Goal: Transaction & Acquisition: Download file/media

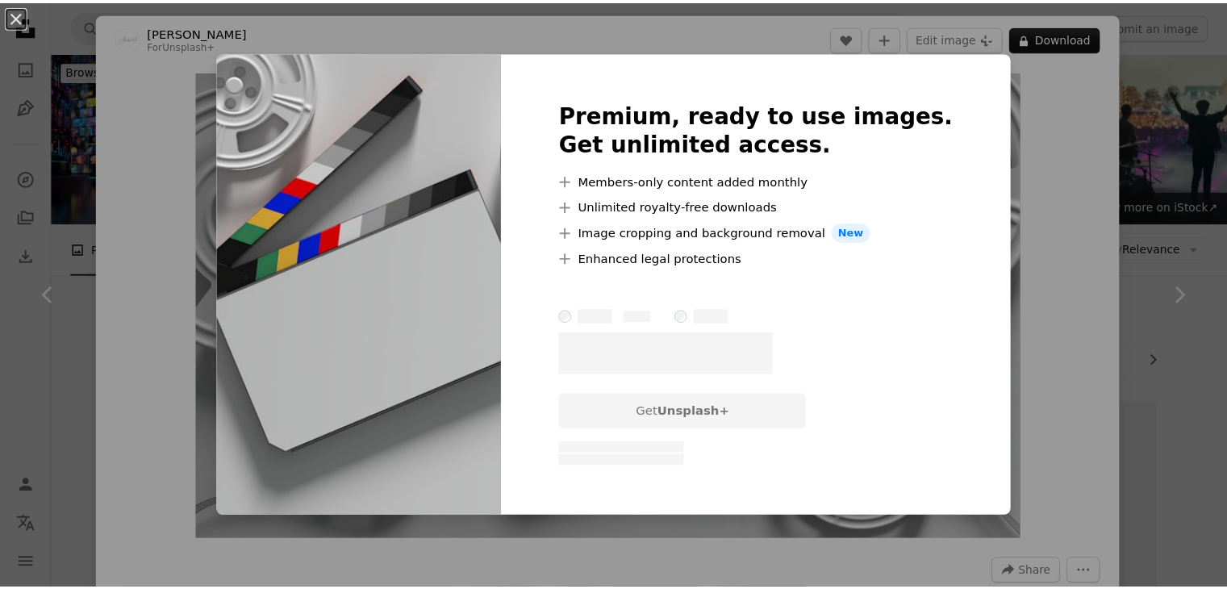
scroll to position [932, 0]
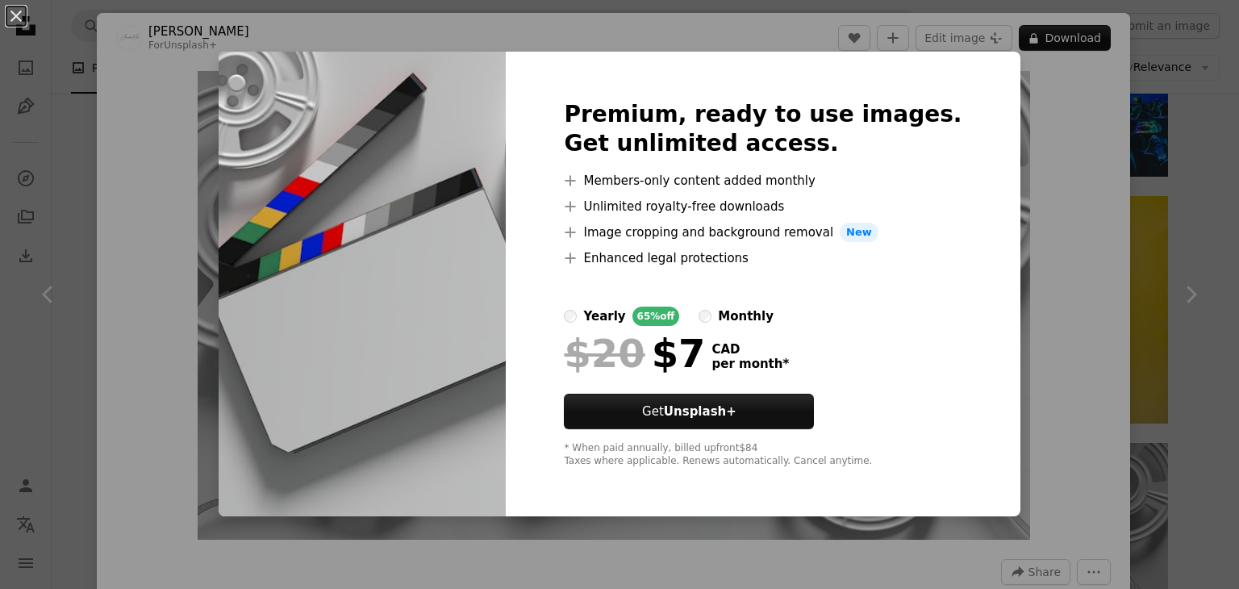
click at [1139, 146] on div "An X shape Premium, ready to use images. Get unlimited access. A plus sign Memb…" at bounding box center [619, 294] width 1239 height 589
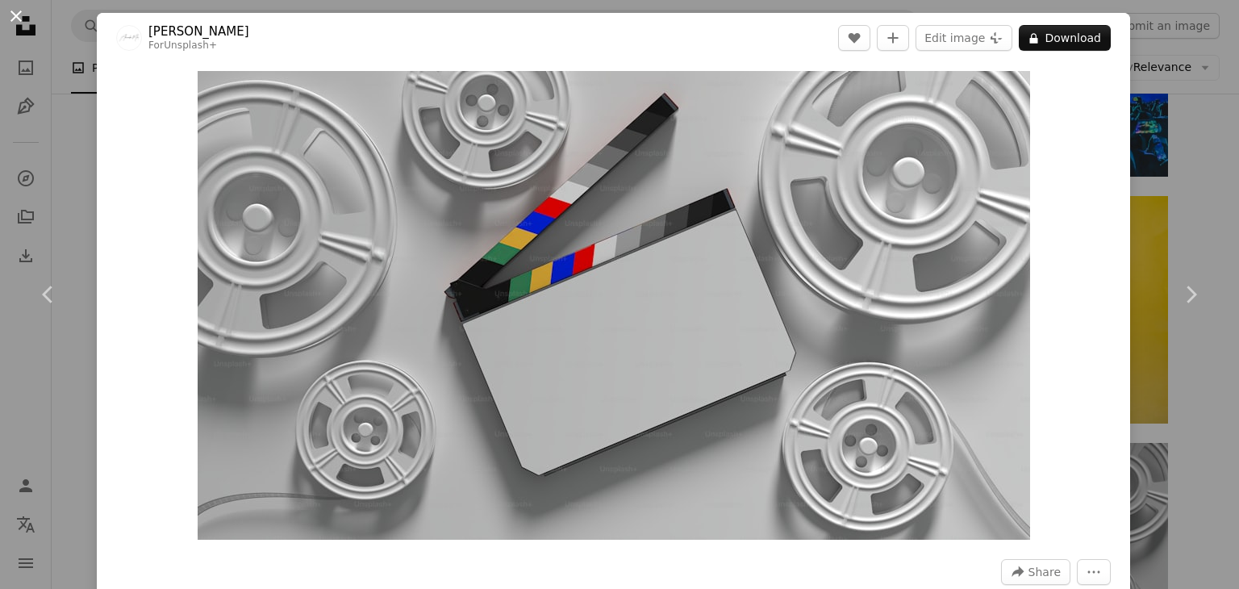
click at [11, 15] on button "An X shape" at bounding box center [15, 15] width 19 height 19
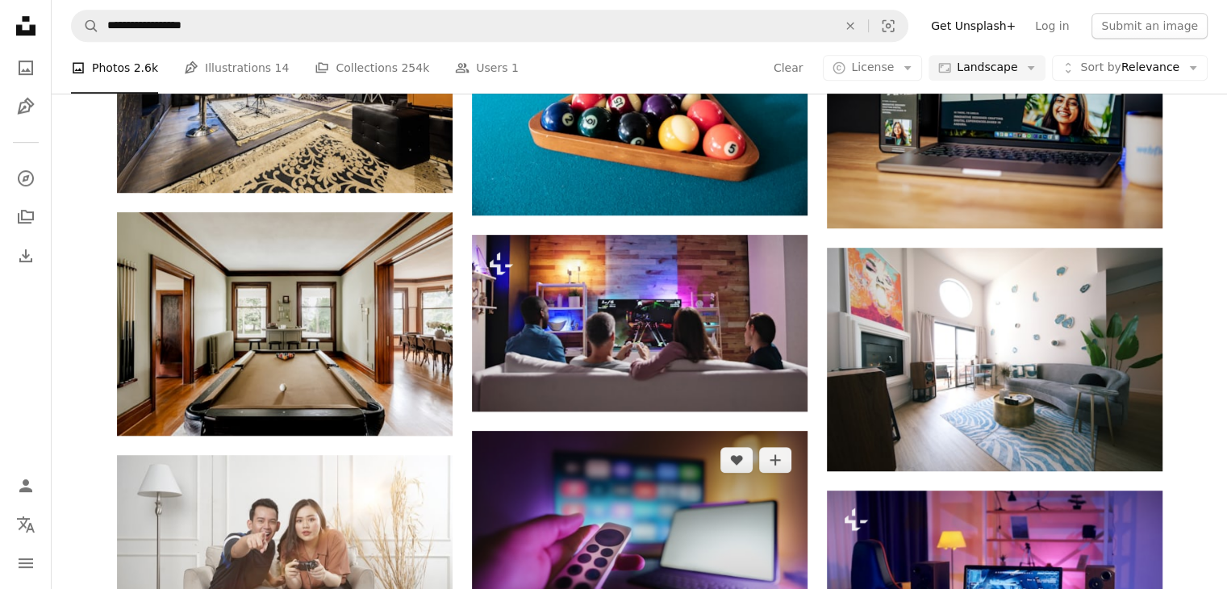
scroll to position [899, 0]
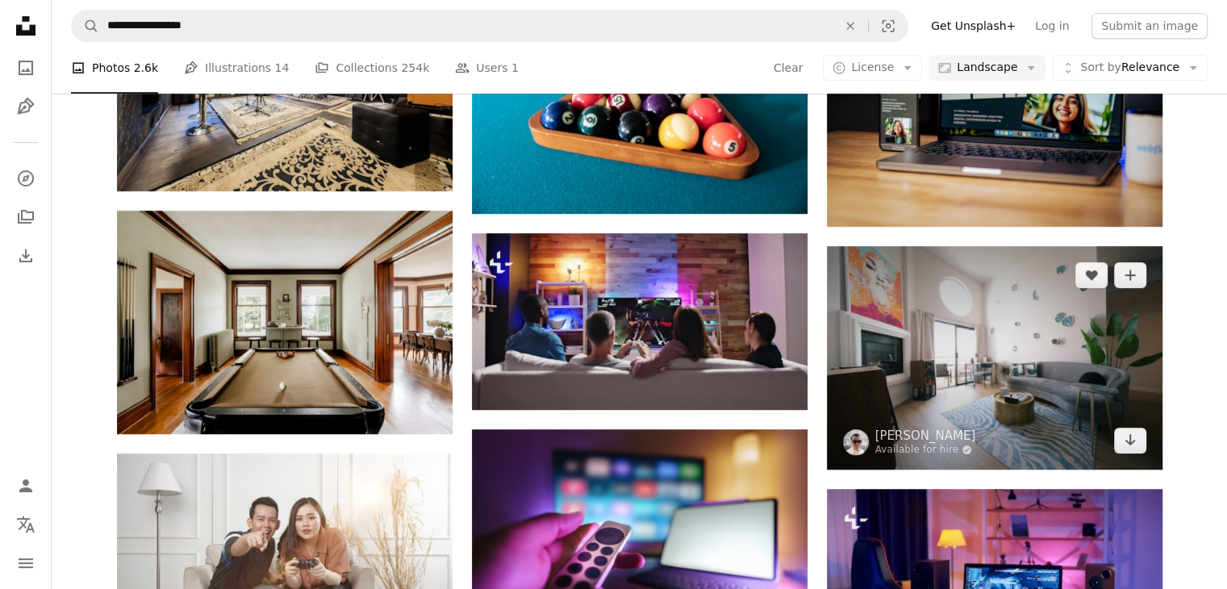
click at [1007, 371] on img at bounding box center [995, 358] width 336 height 224
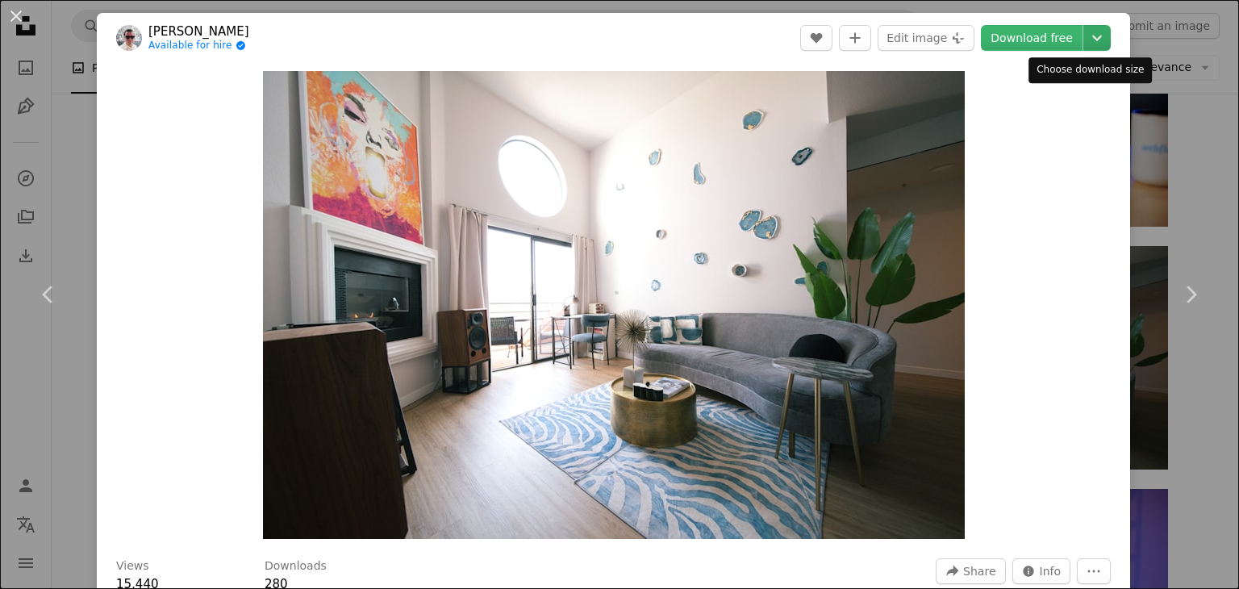
click at [1091, 34] on icon "Chevron down" at bounding box center [1097, 37] width 26 height 19
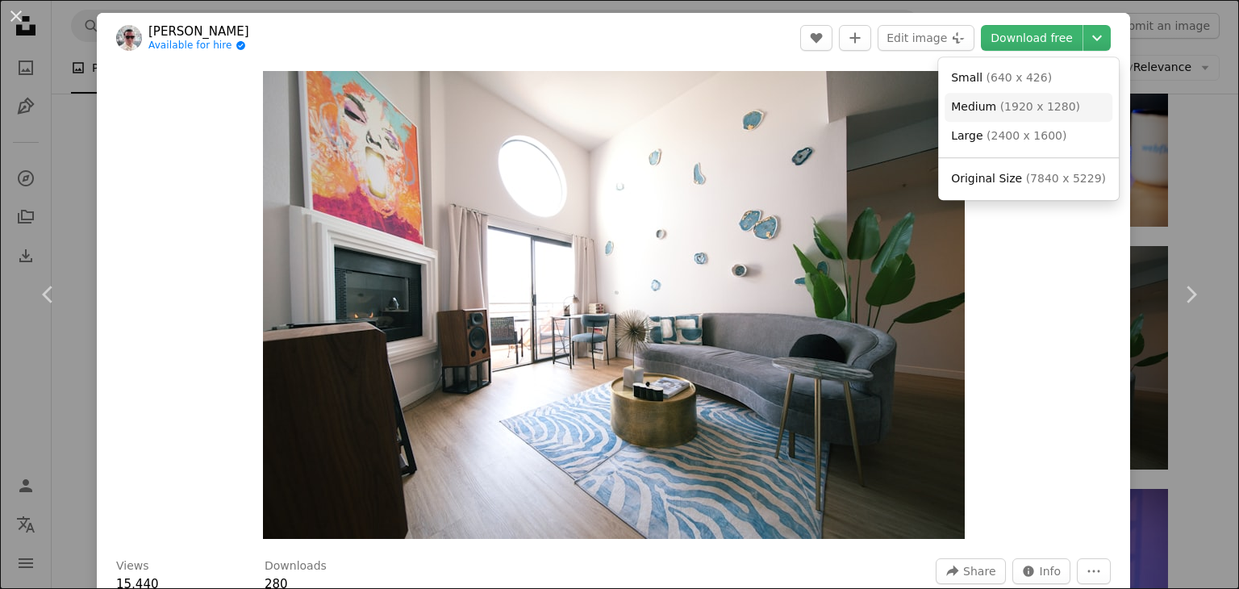
click at [1006, 104] on span "( 1920 x 1280 )" at bounding box center [1041, 106] width 80 height 13
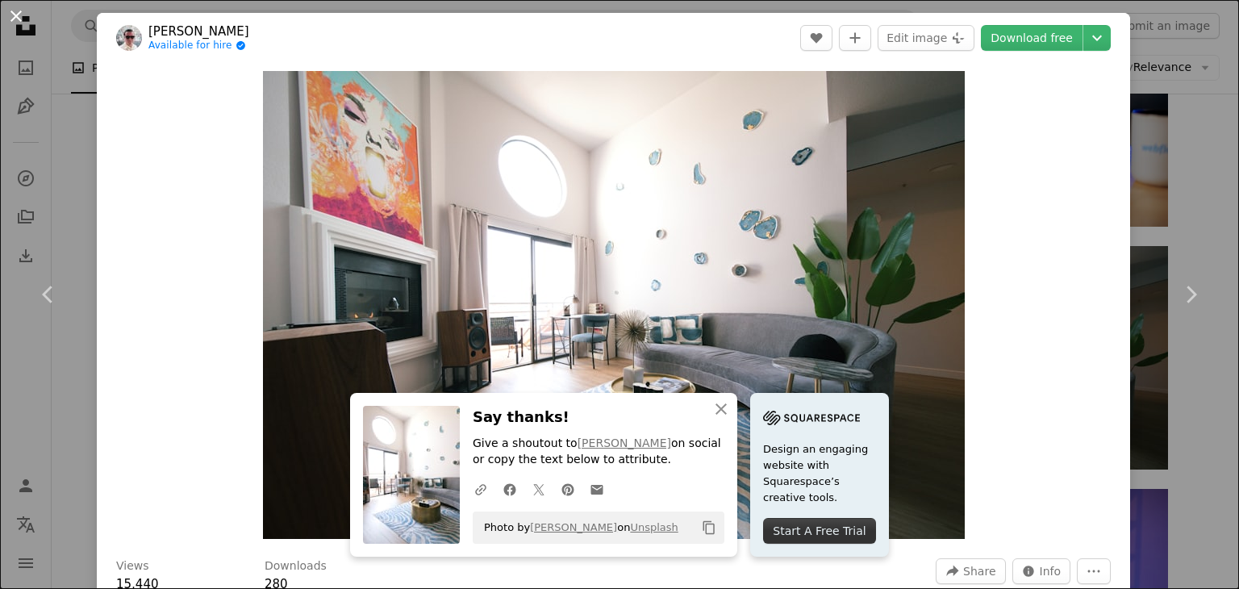
click at [11, 19] on button "An X shape" at bounding box center [15, 15] width 19 height 19
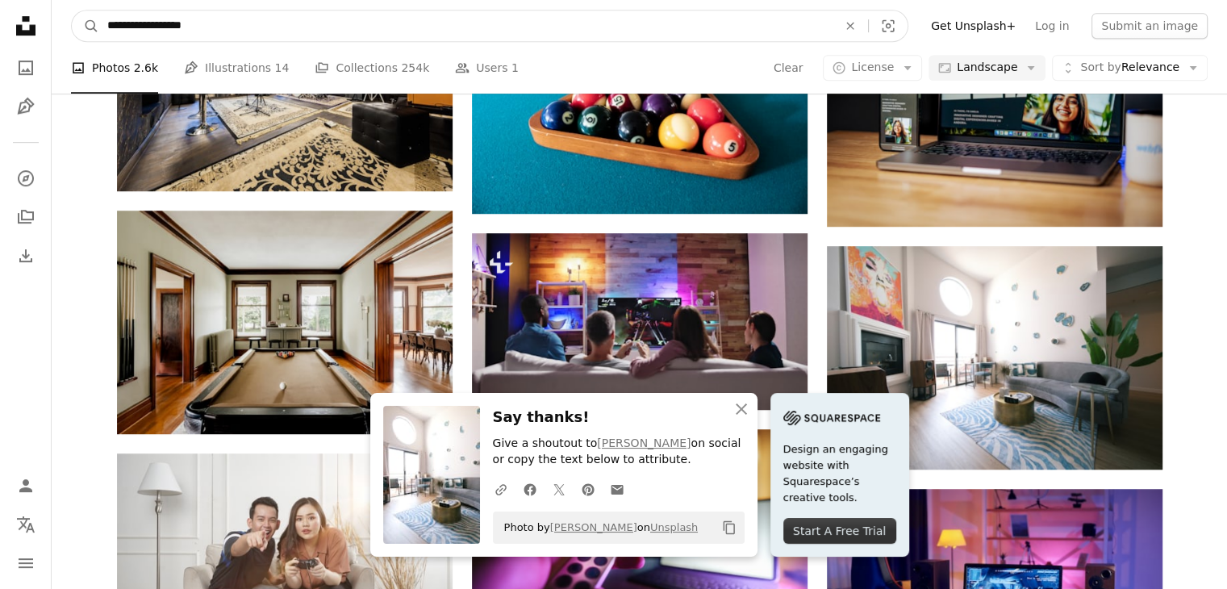
click at [487, 26] on input "**********" at bounding box center [465, 25] width 733 height 31
type input "*"
type input "**********"
click button "A magnifying glass" at bounding box center [85, 25] width 27 height 31
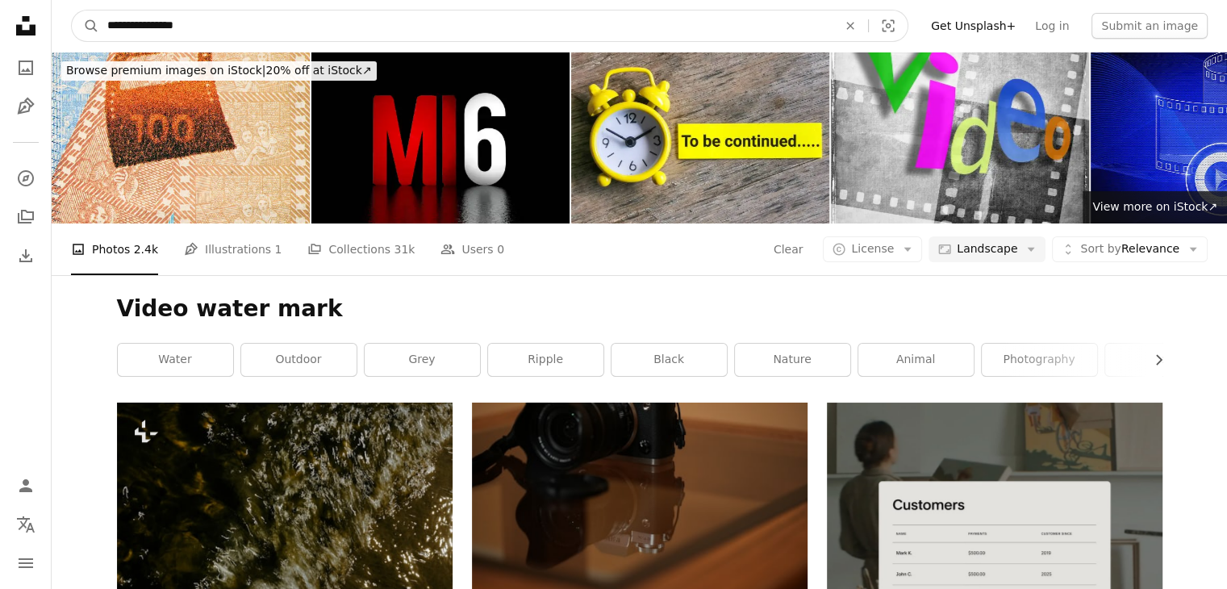
click at [241, 30] on input "**********" at bounding box center [465, 25] width 733 height 31
type input "*"
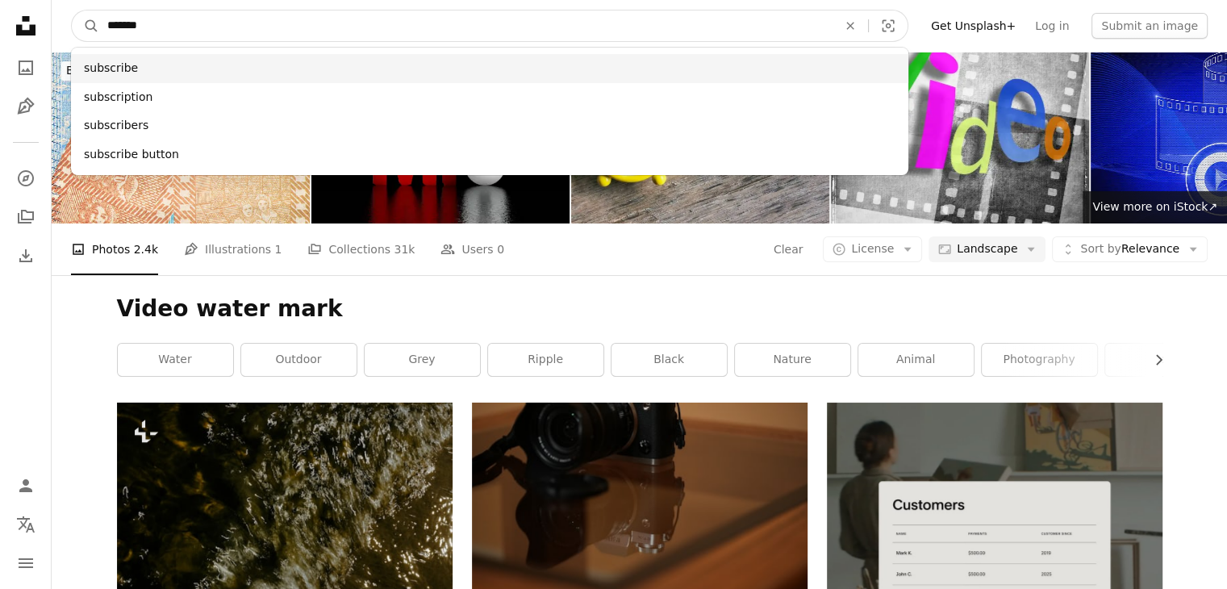
type input "*******"
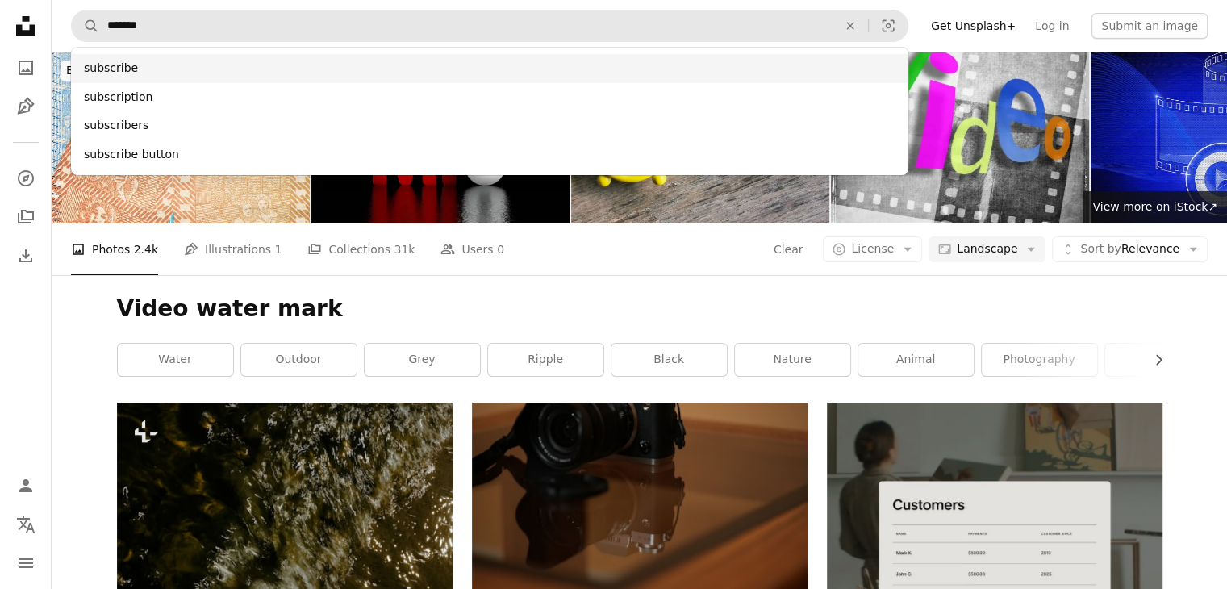
click at [120, 58] on div "subscribe" at bounding box center [490, 68] width 838 height 29
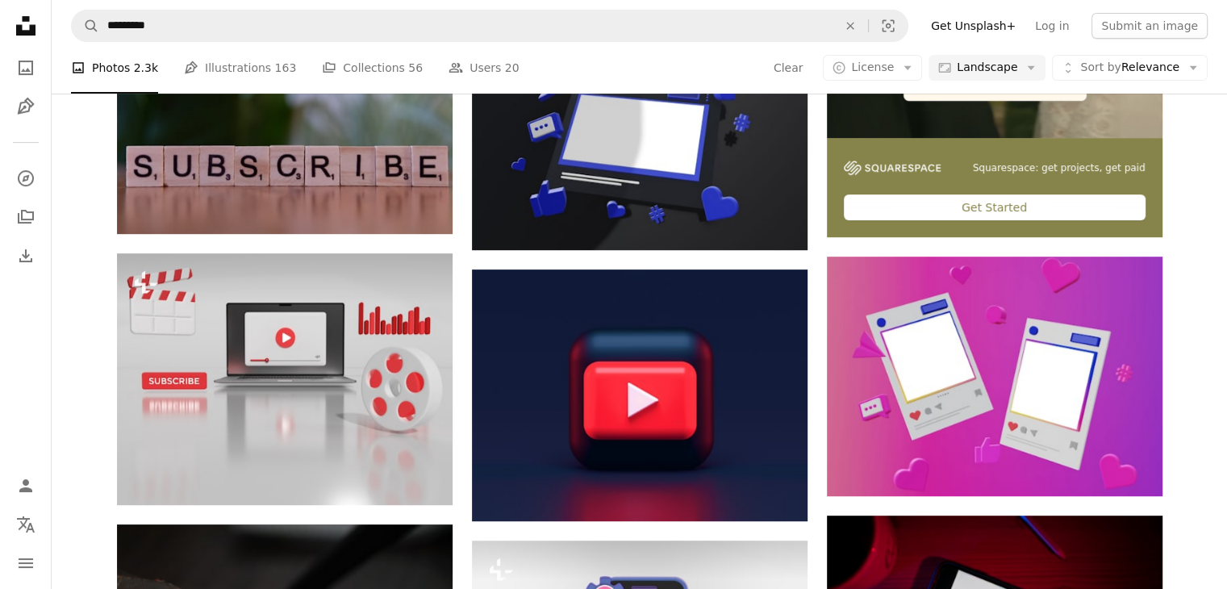
scroll to position [594, 0]
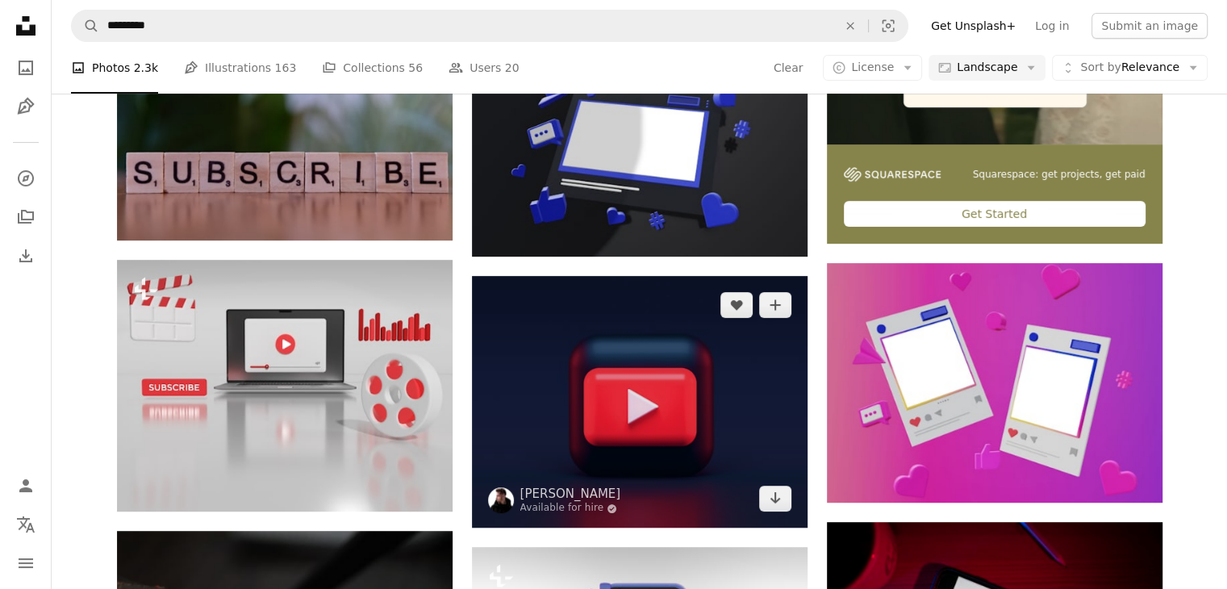
click at [675, 411] on img at bounding box center [640, 402] width 336 height 252
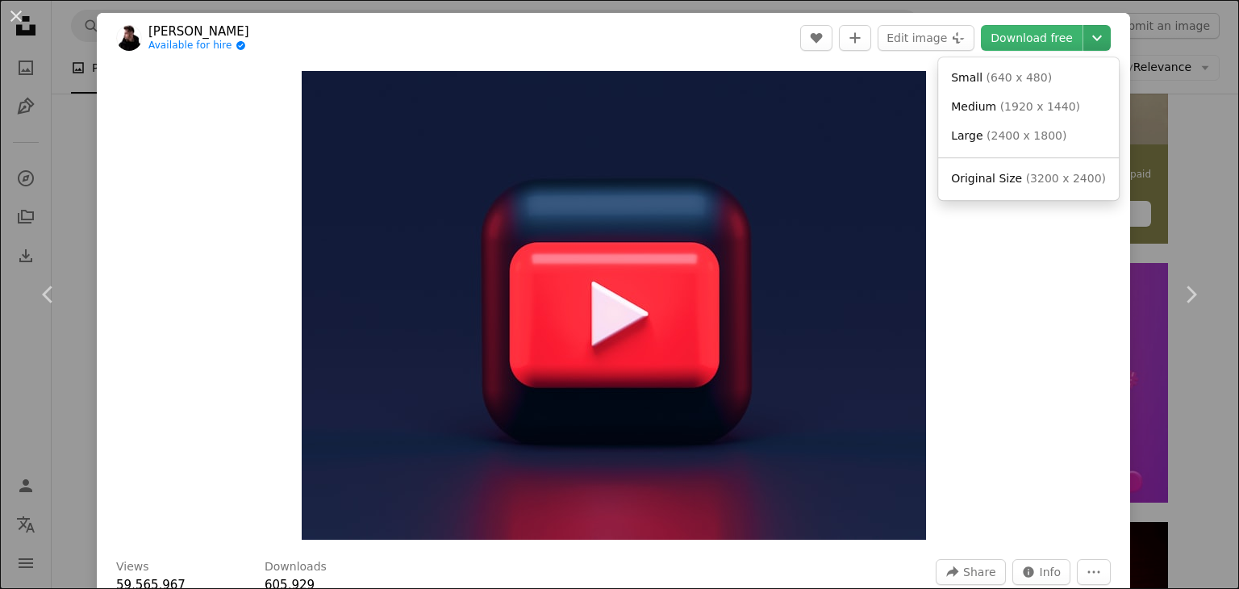
click at [1092, 39] on icon "Choose download size" at bounding box center [1097, 39] width 10 height 6
click at [1008, 77] on span "( 640 x 480 )" at bounding box center [1020, 77] width 66 height 13
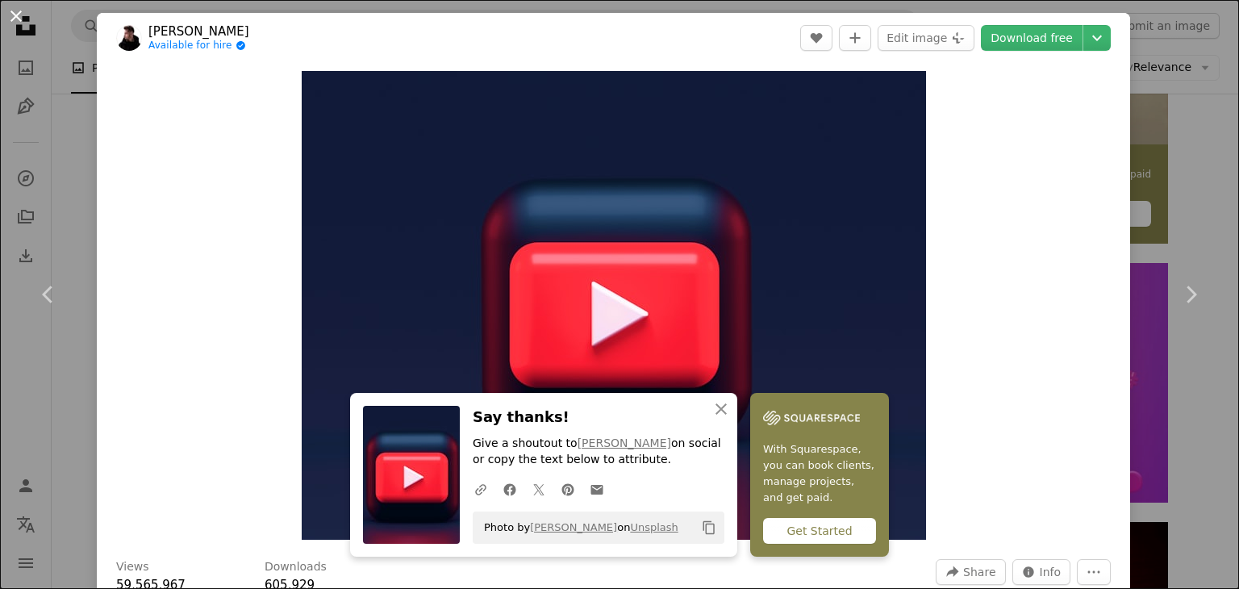
click at [19, 23] on button "An X shape" at bounding box center [15, 15] width 19 height 19
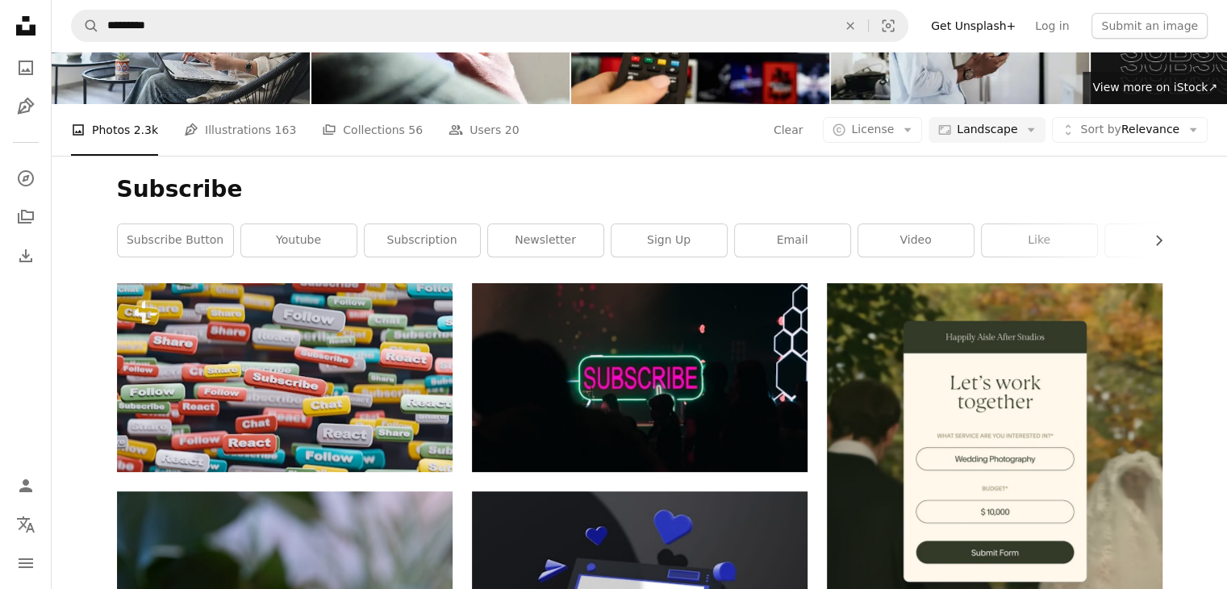
scroll to position [91, 0]
